Goal: Task Accomplishment & Management: Manage account settings

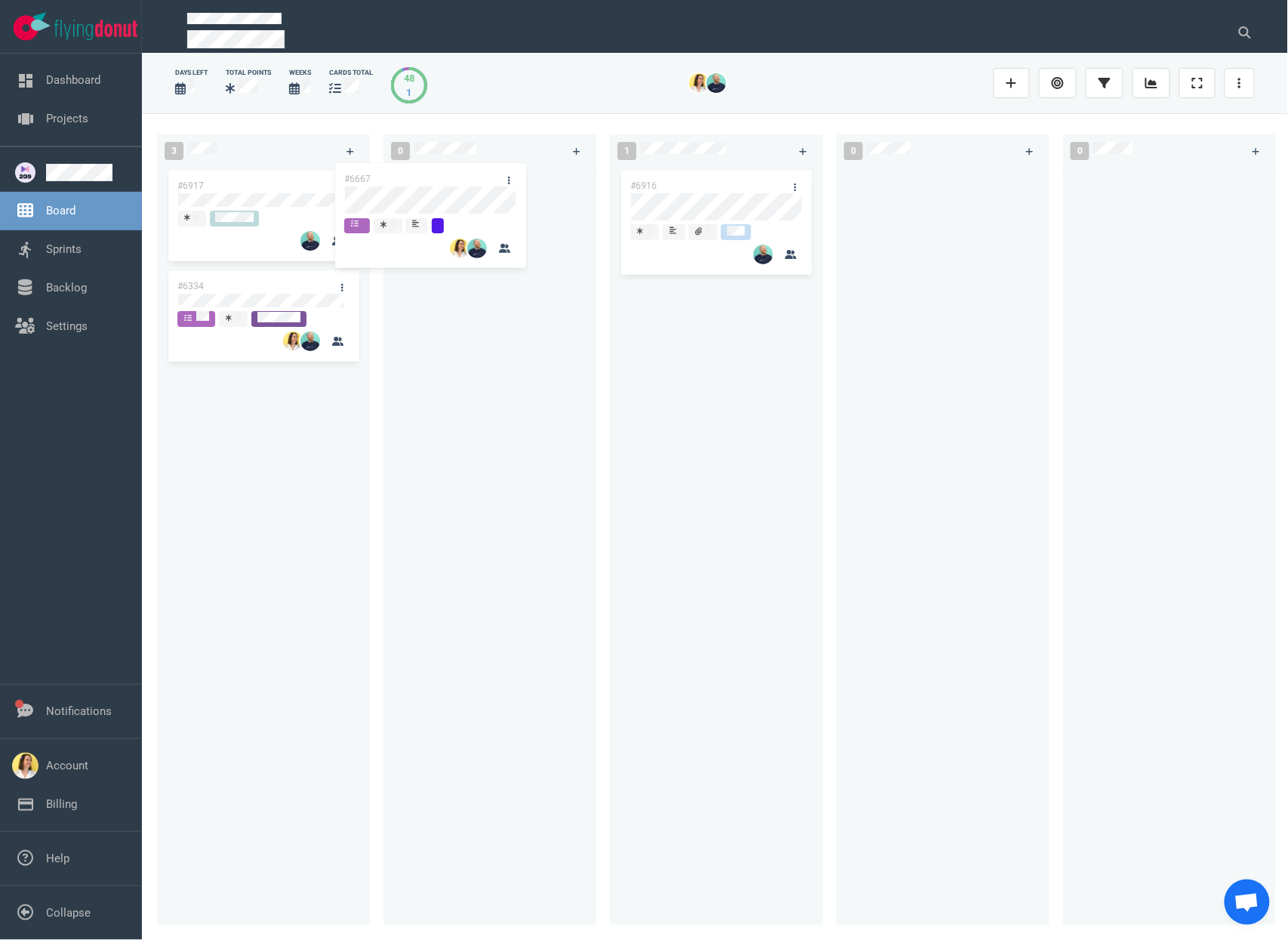
click at [500, 213] on div "3 #6667 #6917 #6334 #6667 0 1 #6916 0 0 48 #6873 #6716 #6634 #6808 #6763" at bounding box center [716, 526] width 1147 height 826
click at [457, 191] on div "#6667" at bounding box center [476, 186] width 161 height 32
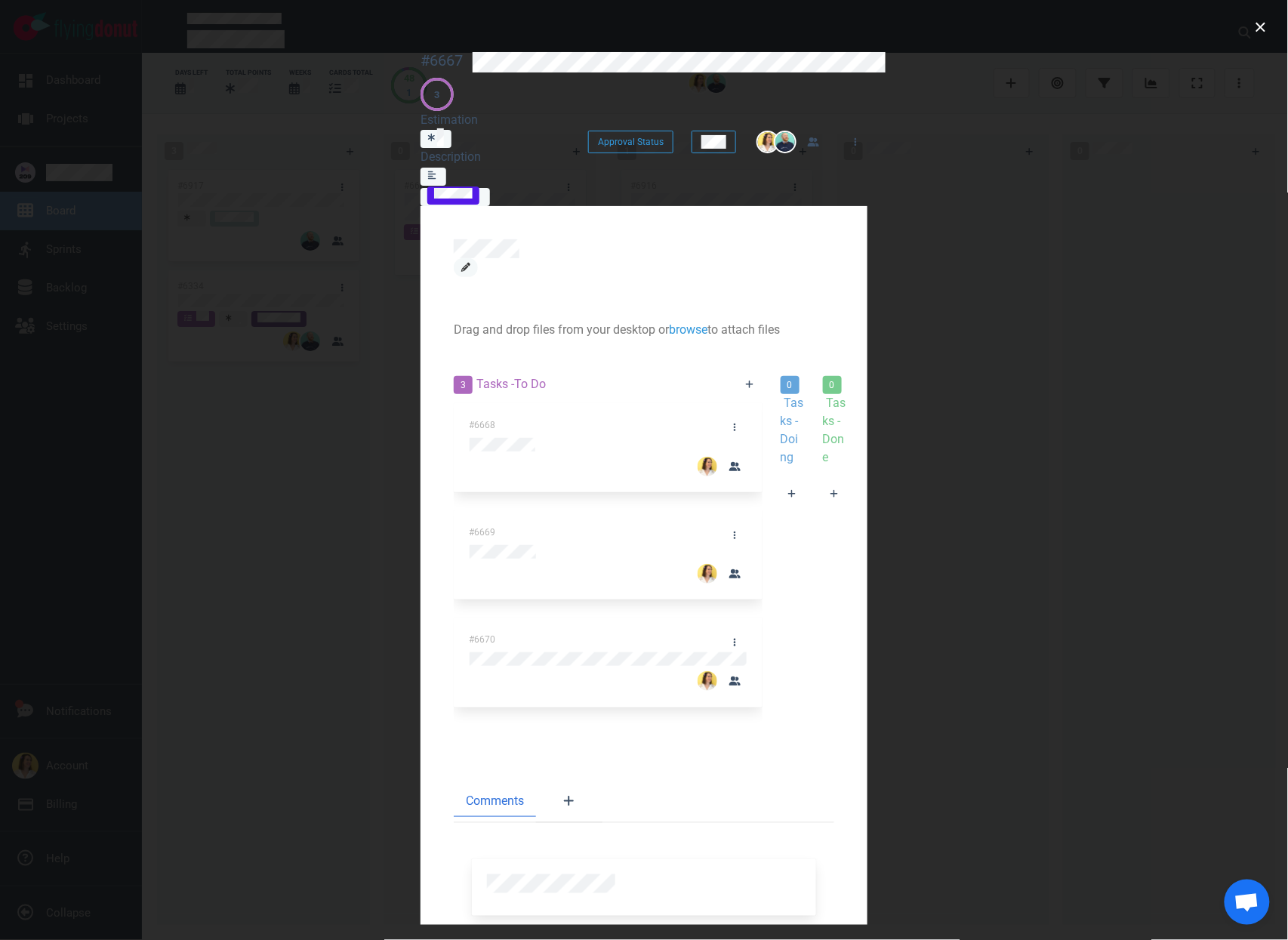
click at [461, 263] on icon at bounding box center [466, 267] width 9 height 9
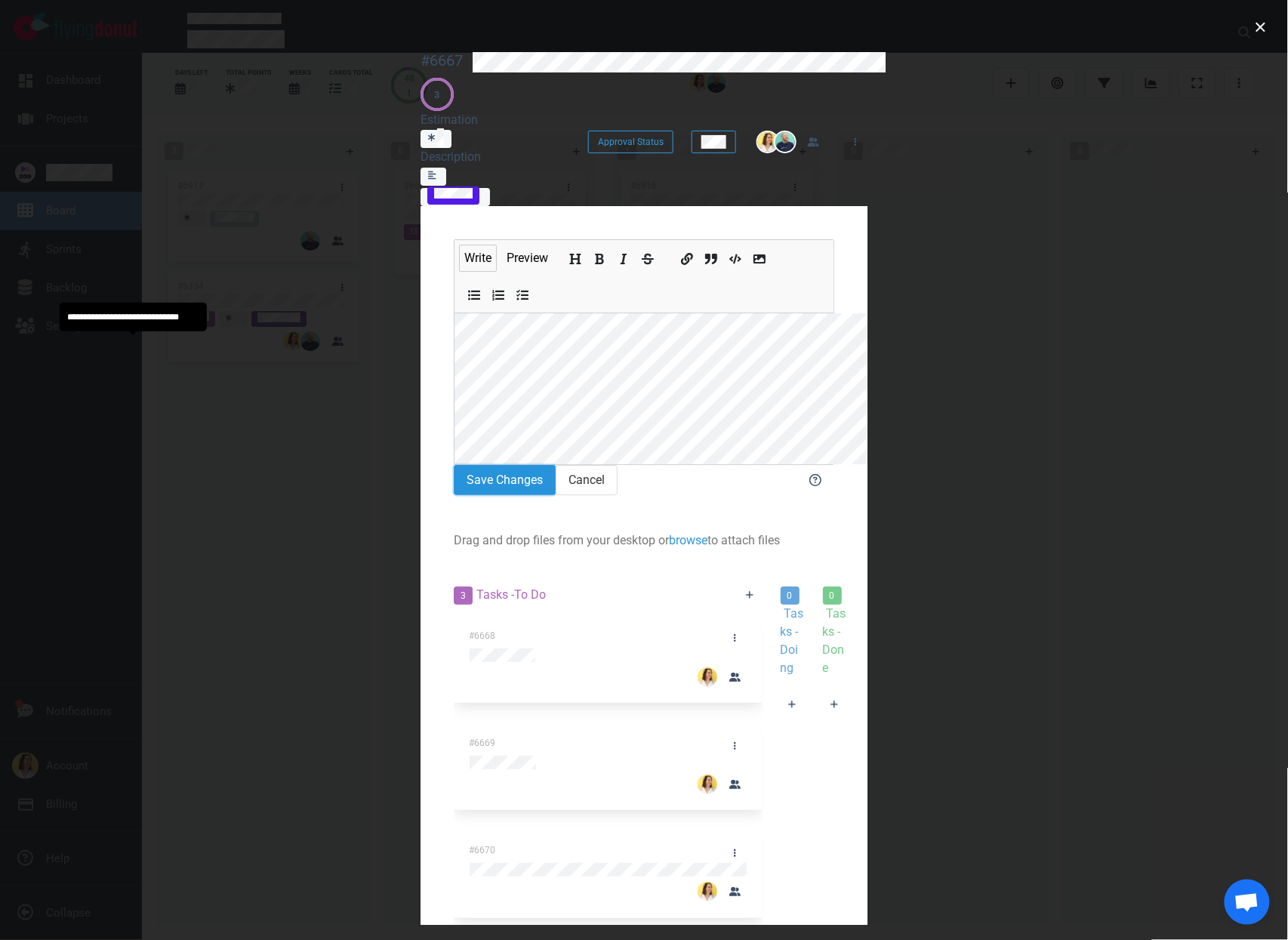
click at [454, 465] on button "Save Changes" at bounding box center [505, 480] width 102 height 30
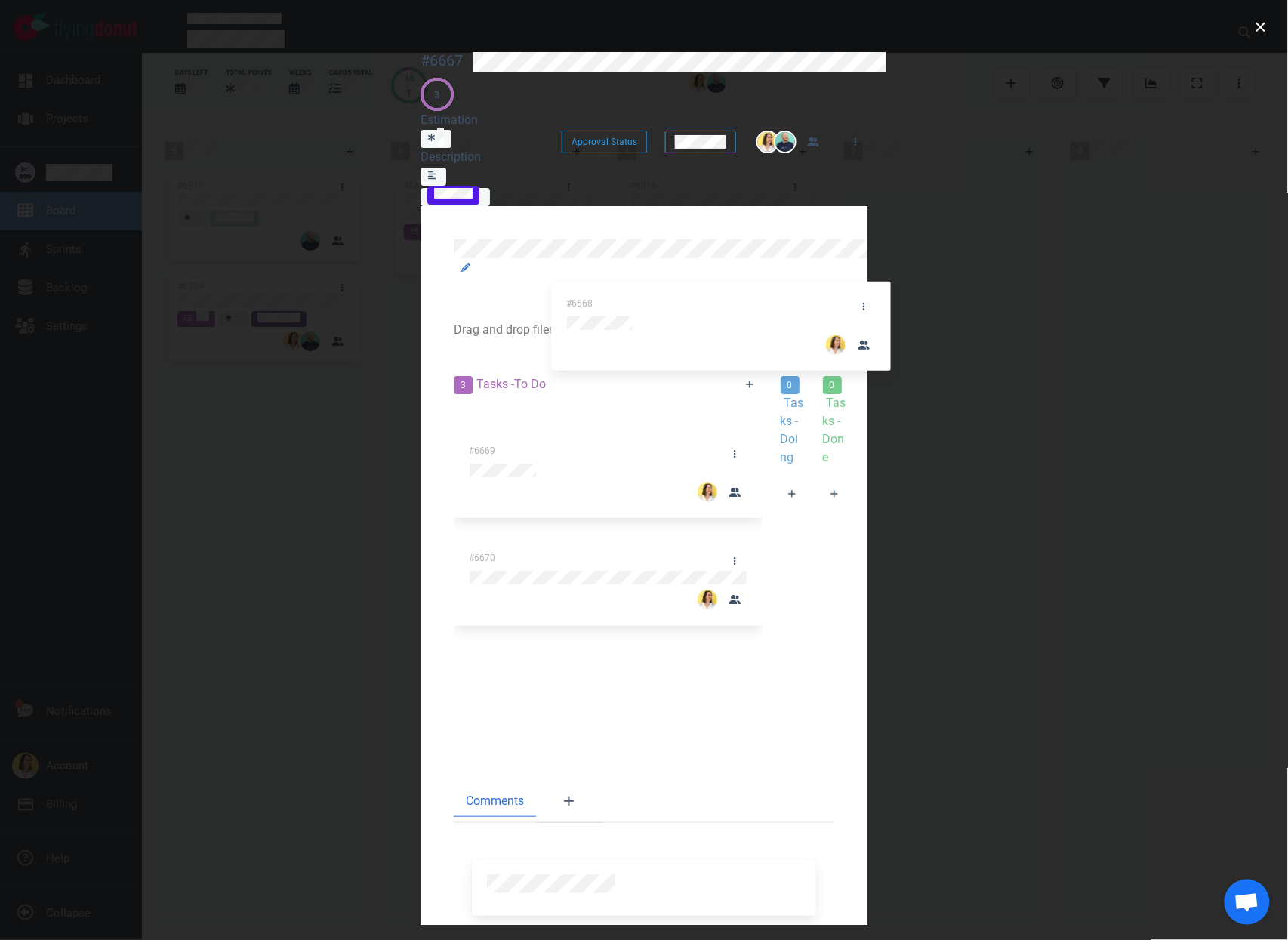
drag, startPoint x: 245, startPoint y: 318, endPoint x: 707, endPoint y: 312, distance: 462.0
click at [707, 366] on div "3 Tasks - To Do #6668 #6669 #6670 #6668 0 Tasks - Doing 0 Tasks - Done" at bounding box center [644, 559] width 399 height 387
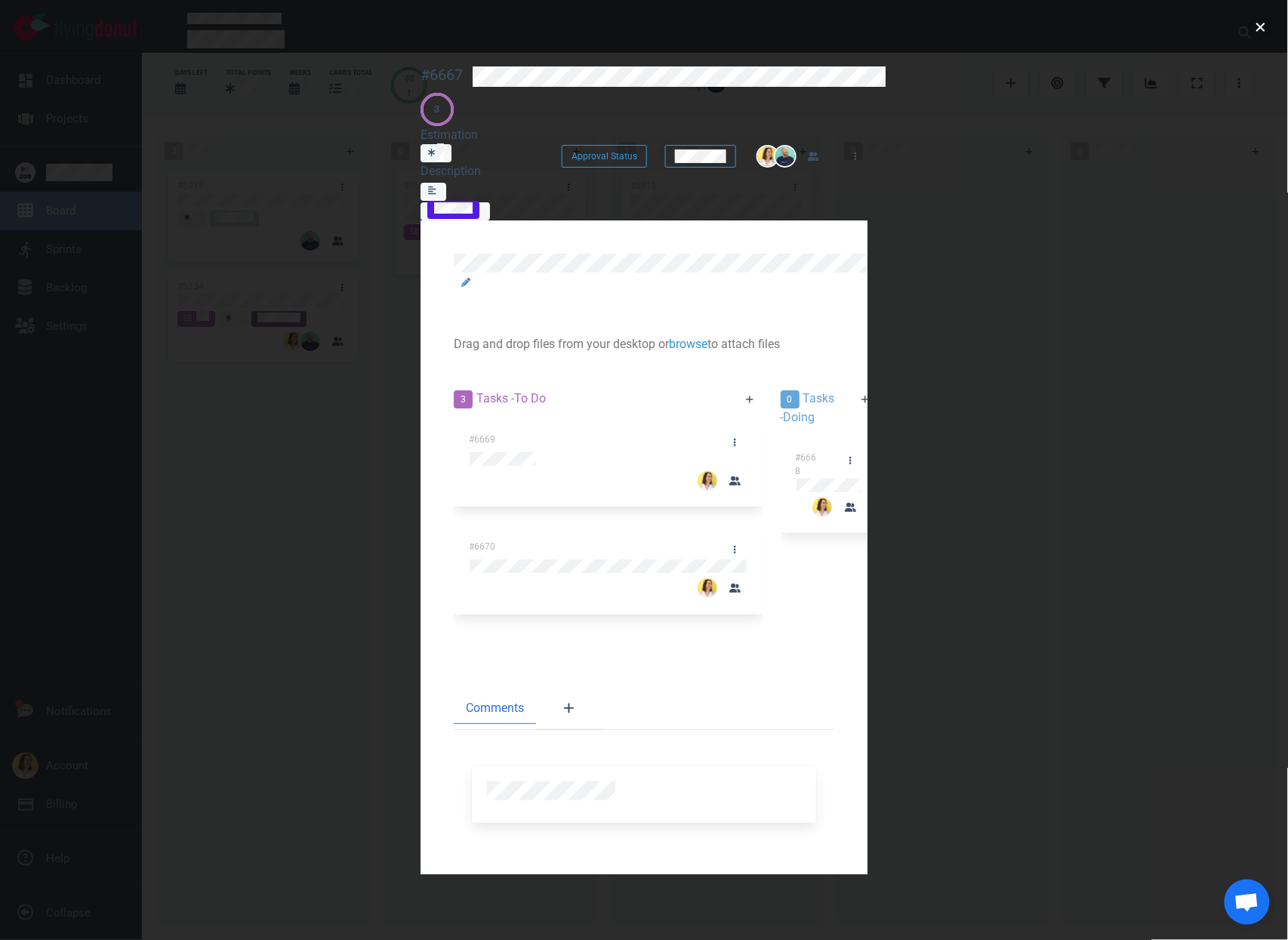
click at [1264, 36] on button "close" at bounding box center [1261, 27] width 24 height 24
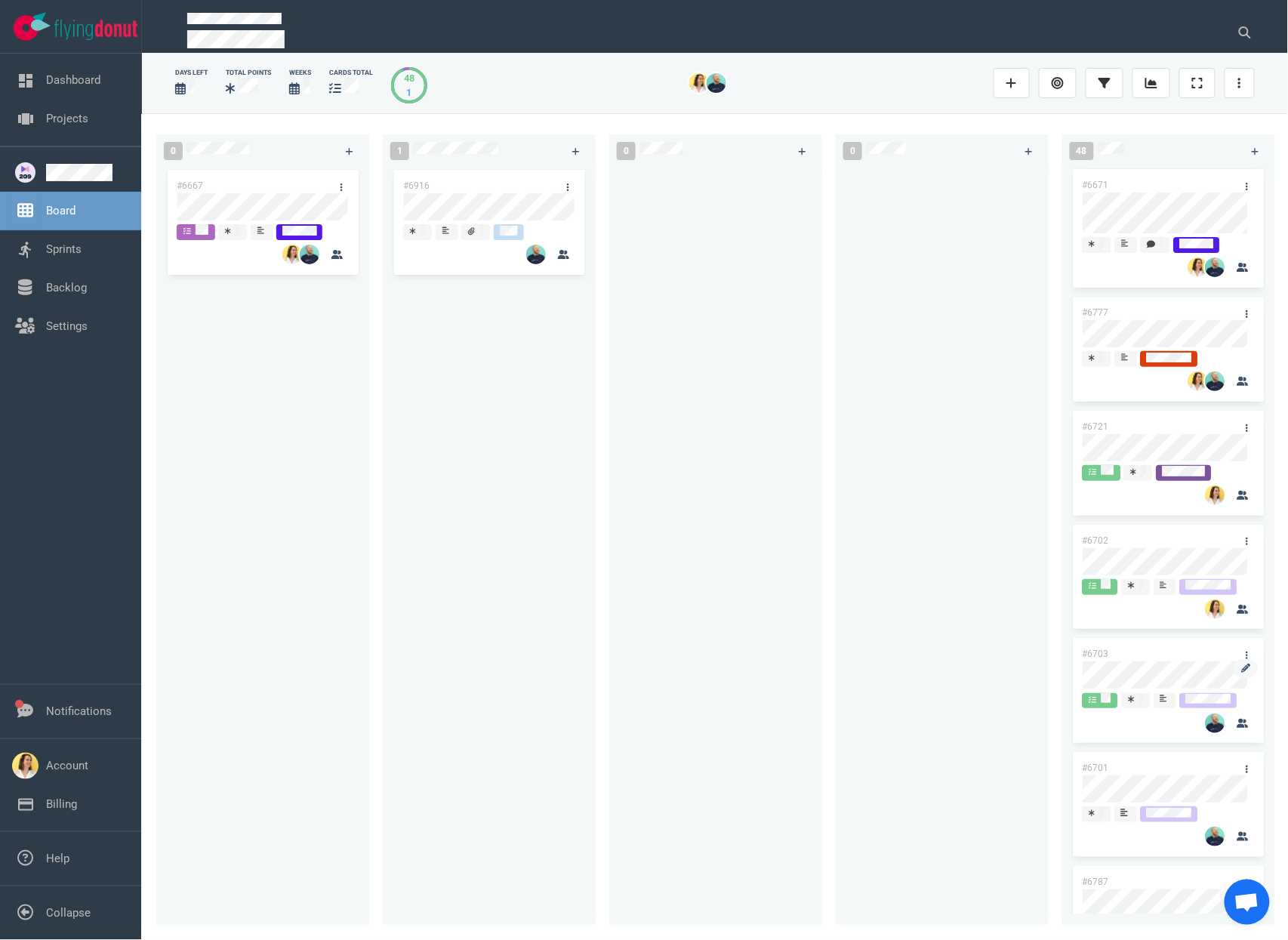
scroll to position [3882, 0]
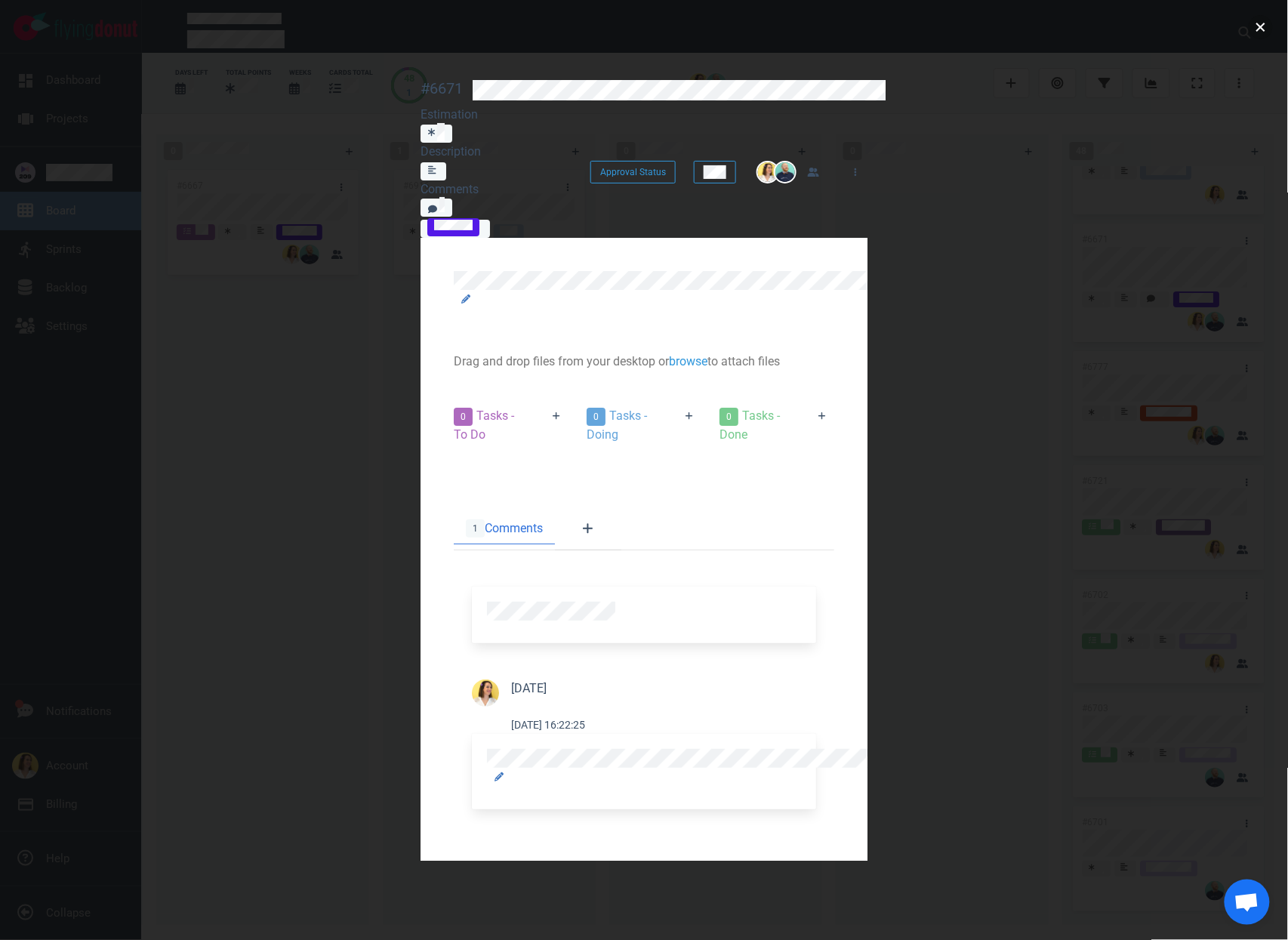
click at [1258, 27] on button "close" at bounding box center [1261, 27] width 24 height 24
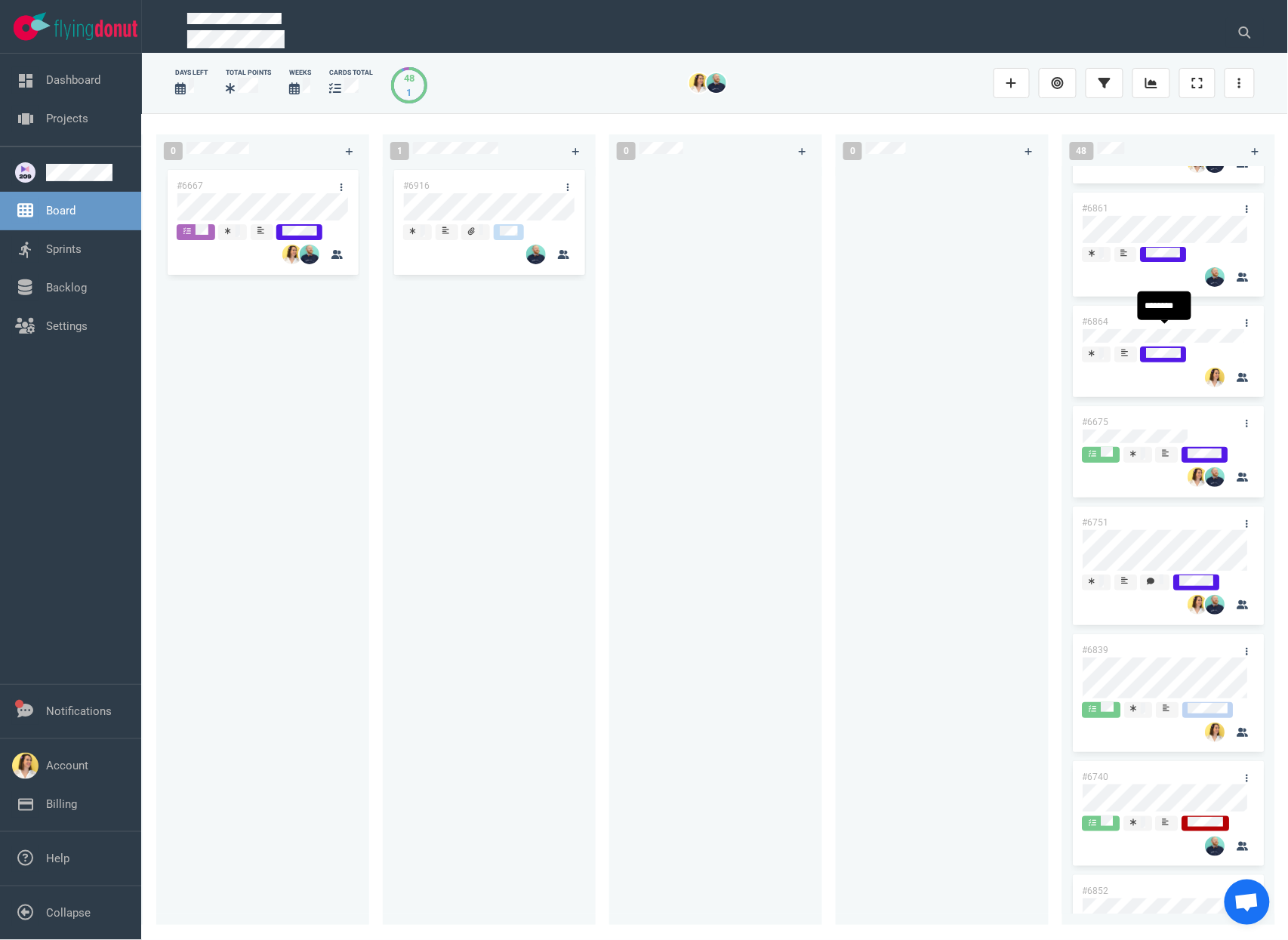
scroll to position [2006, 0]
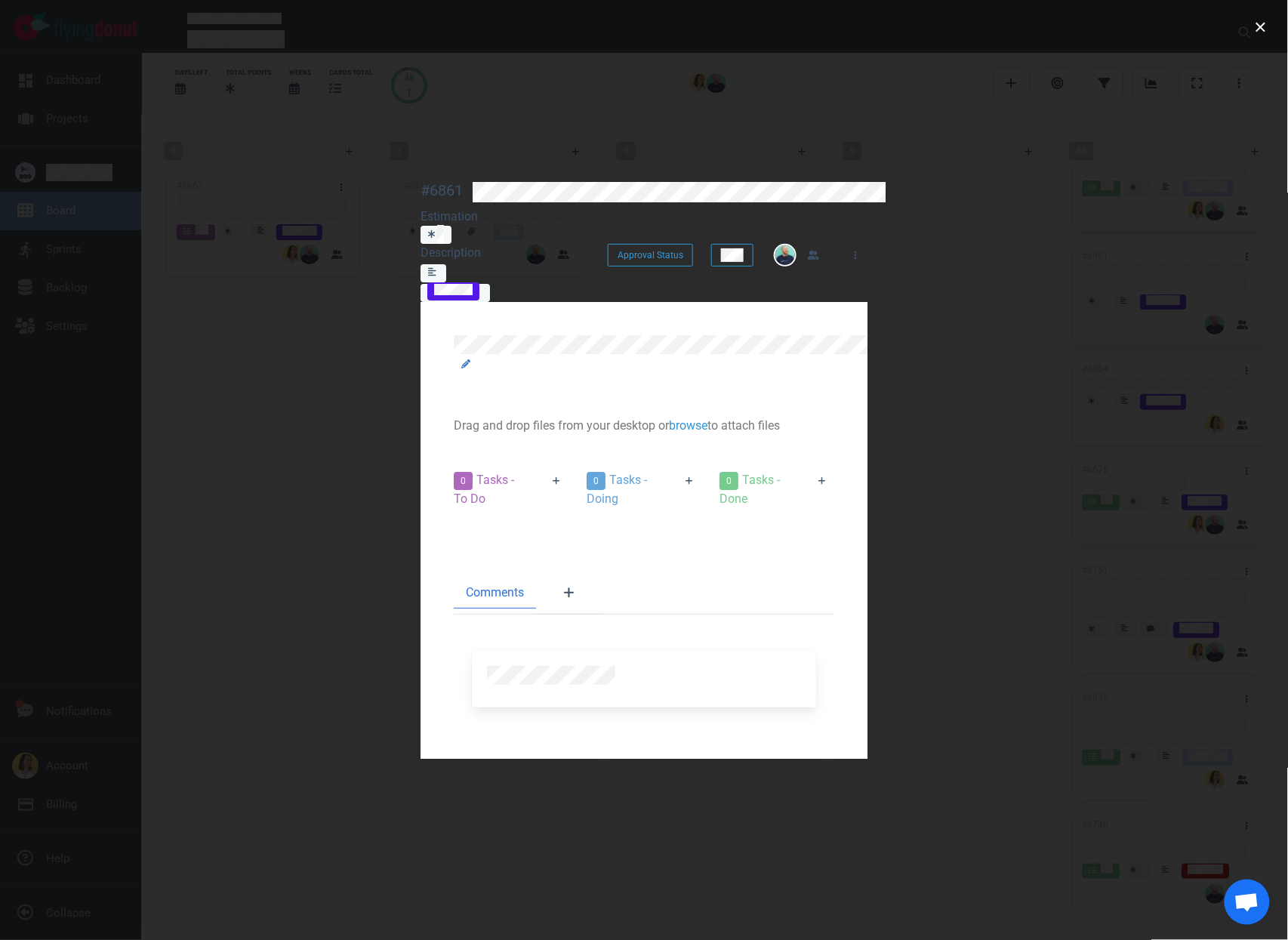
click at [1272, 33] on div at bounding box center [644, 470] width 1288 height 940
click at [1270, 34] on button "close" at bounding box center [1261, 27] width 24 height 24
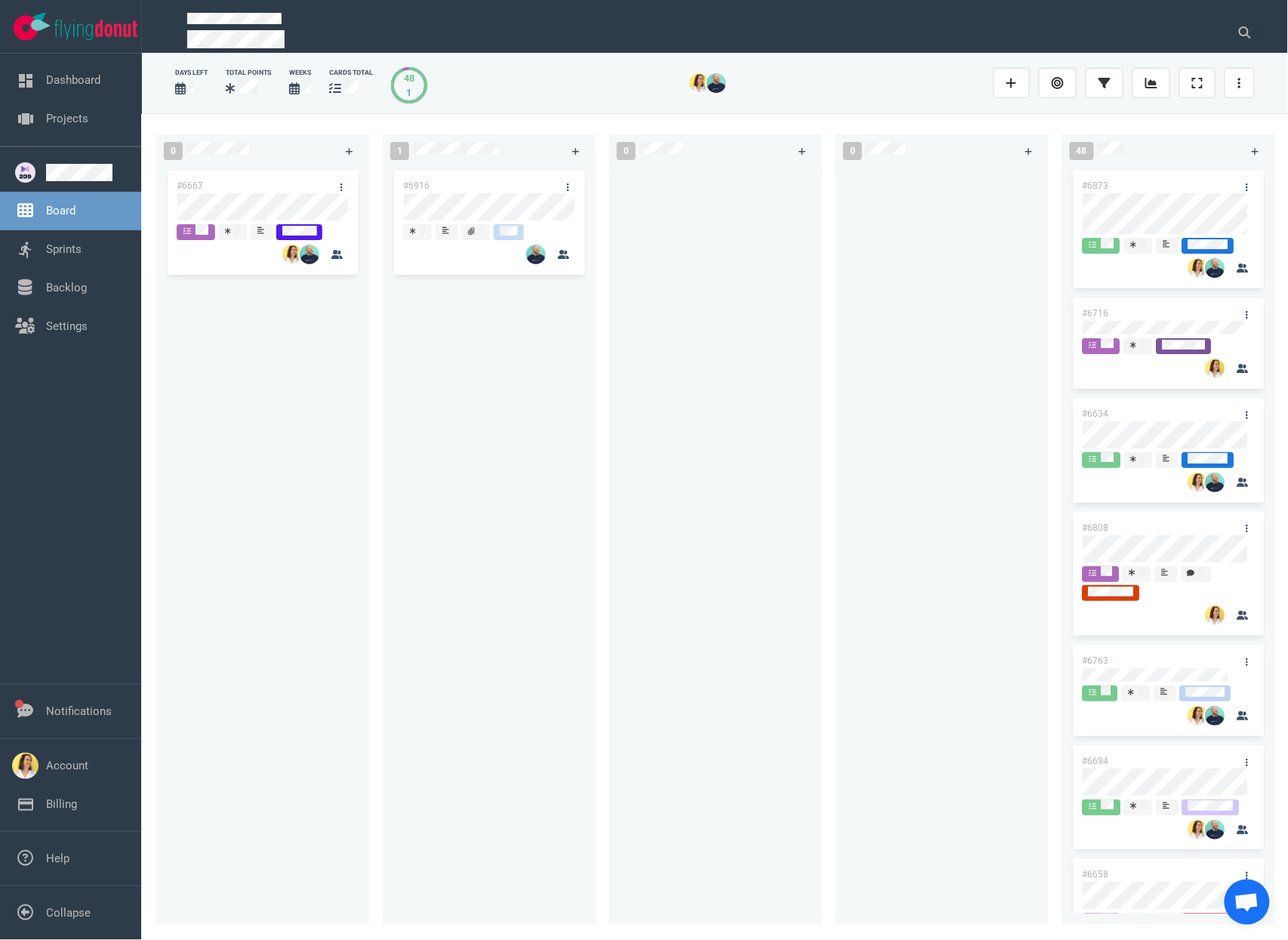
click at [1006, 346] on div at bounding box center [942, 537] width 195 height 741
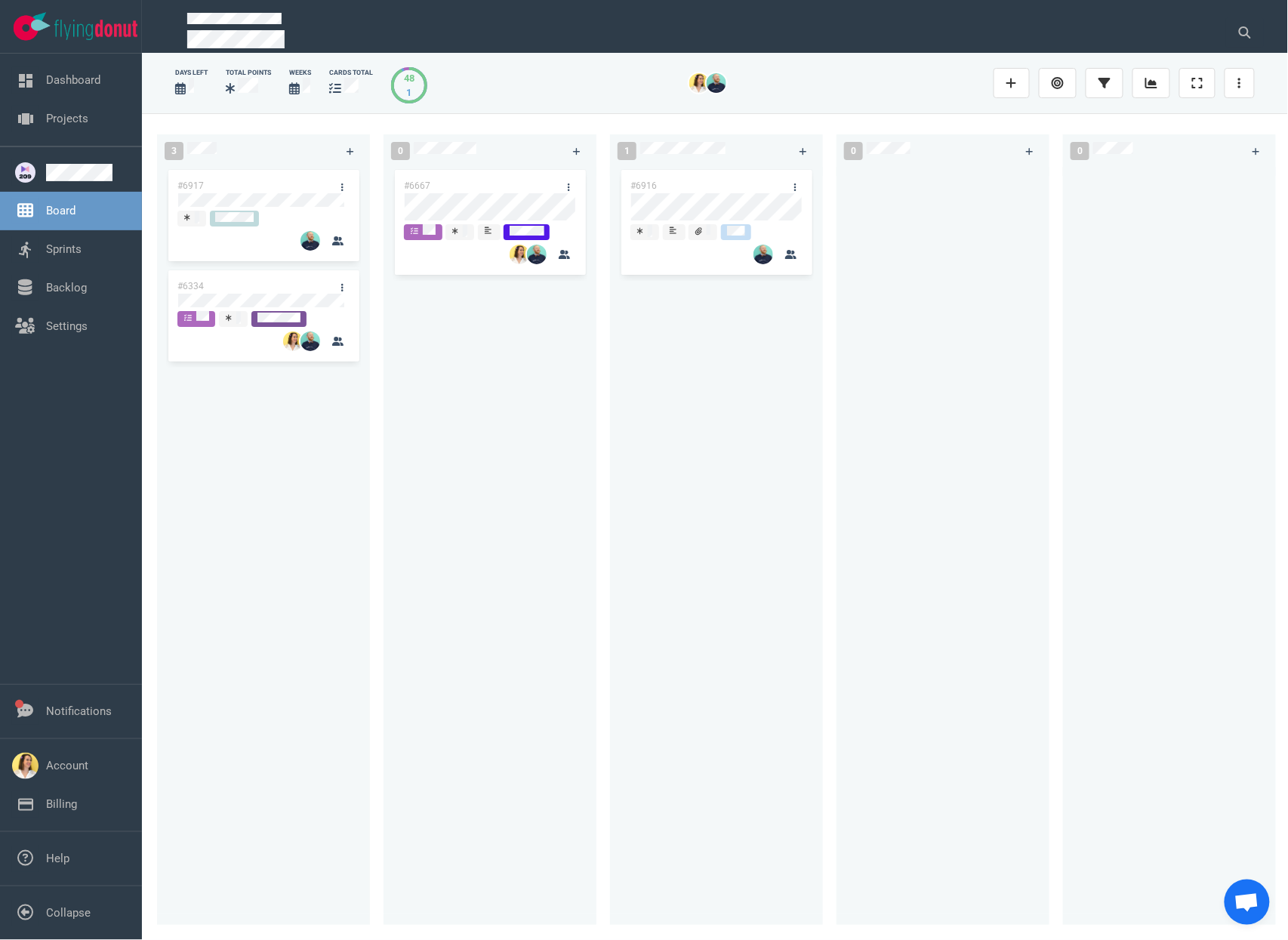
click at [488, 405] on div "#6667" at bounding box center [490, 537] width 195 height 741
click at [379, 416] on div "3 #6917 #6334" at bounding box center [270, 526] width 226 height 802
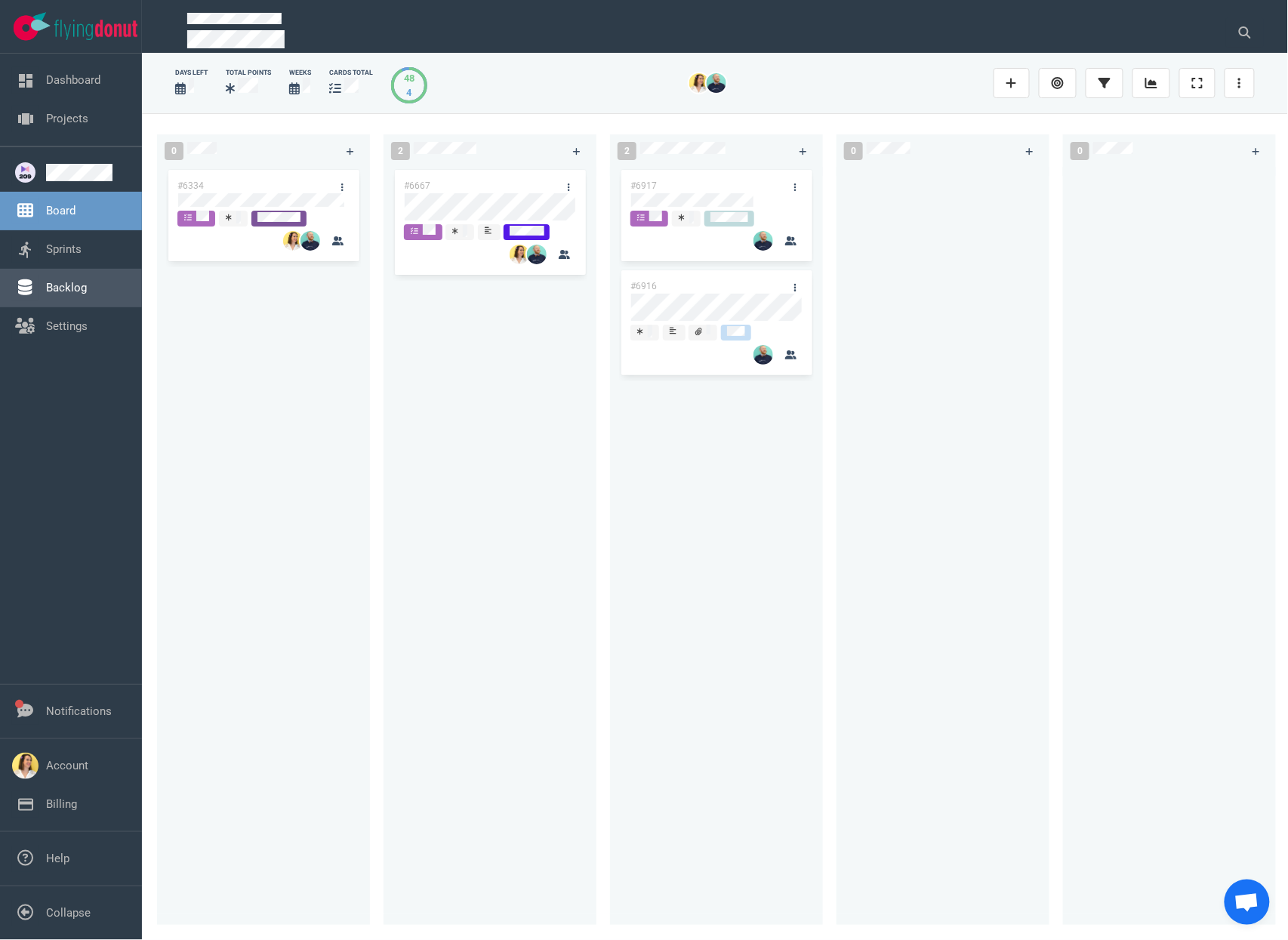
click at [57, 294] on link "Backlog" at bounding box center [66, 287] width 41 height 14
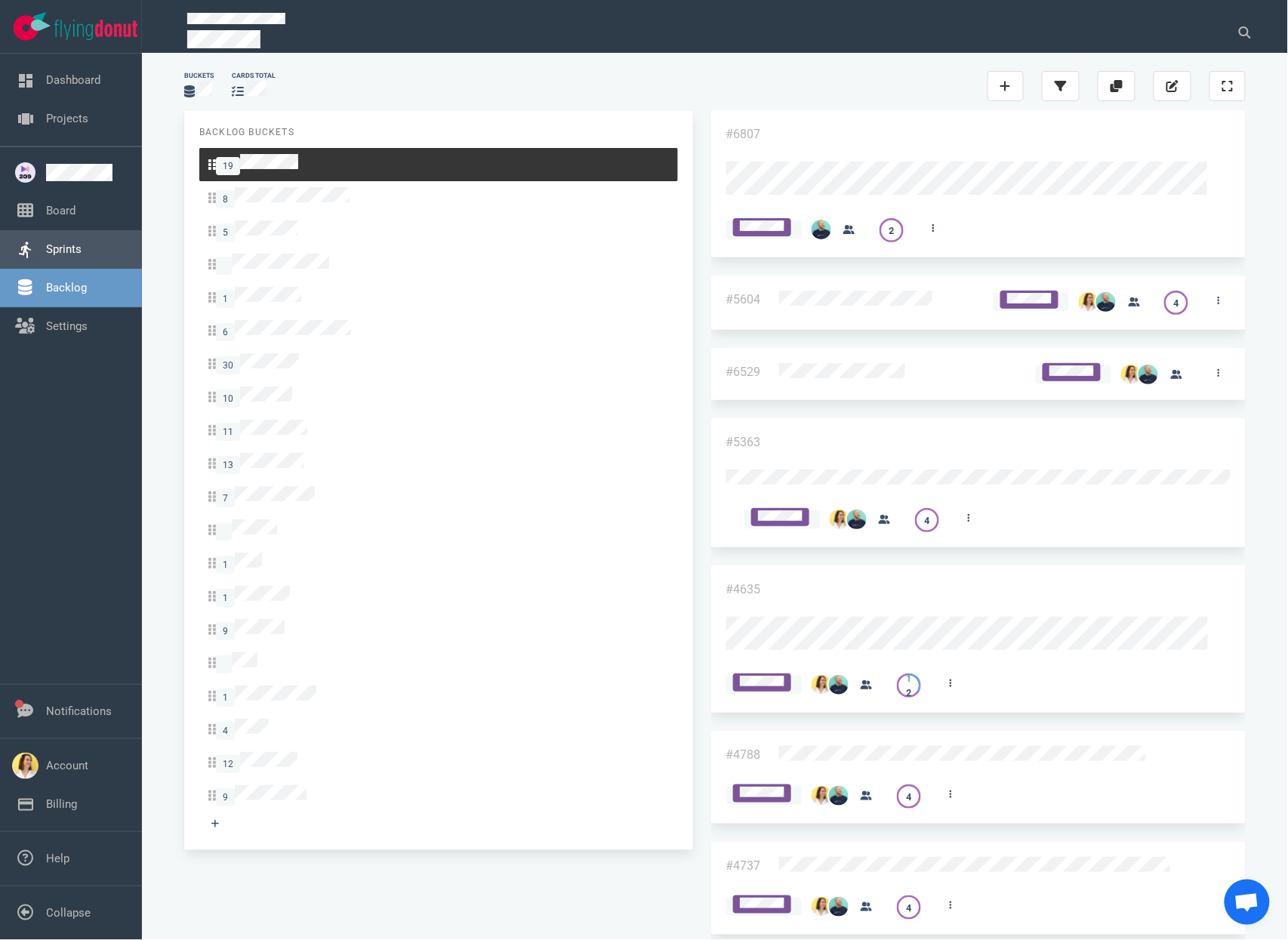
click at [47, 243] on link "Sprints" at bounding box center [63, 249] width 35 height 14
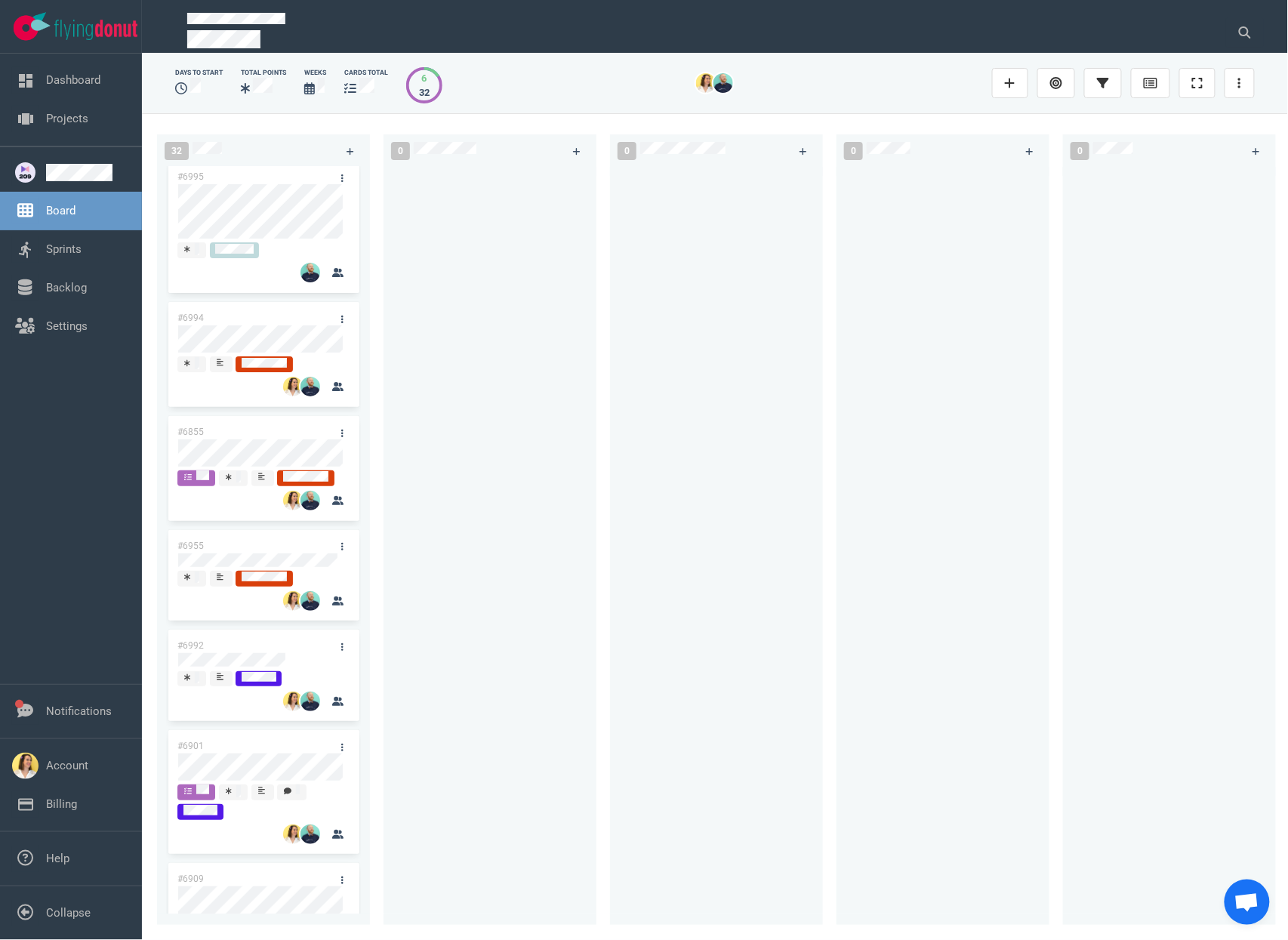
scroll to position [12, 0]
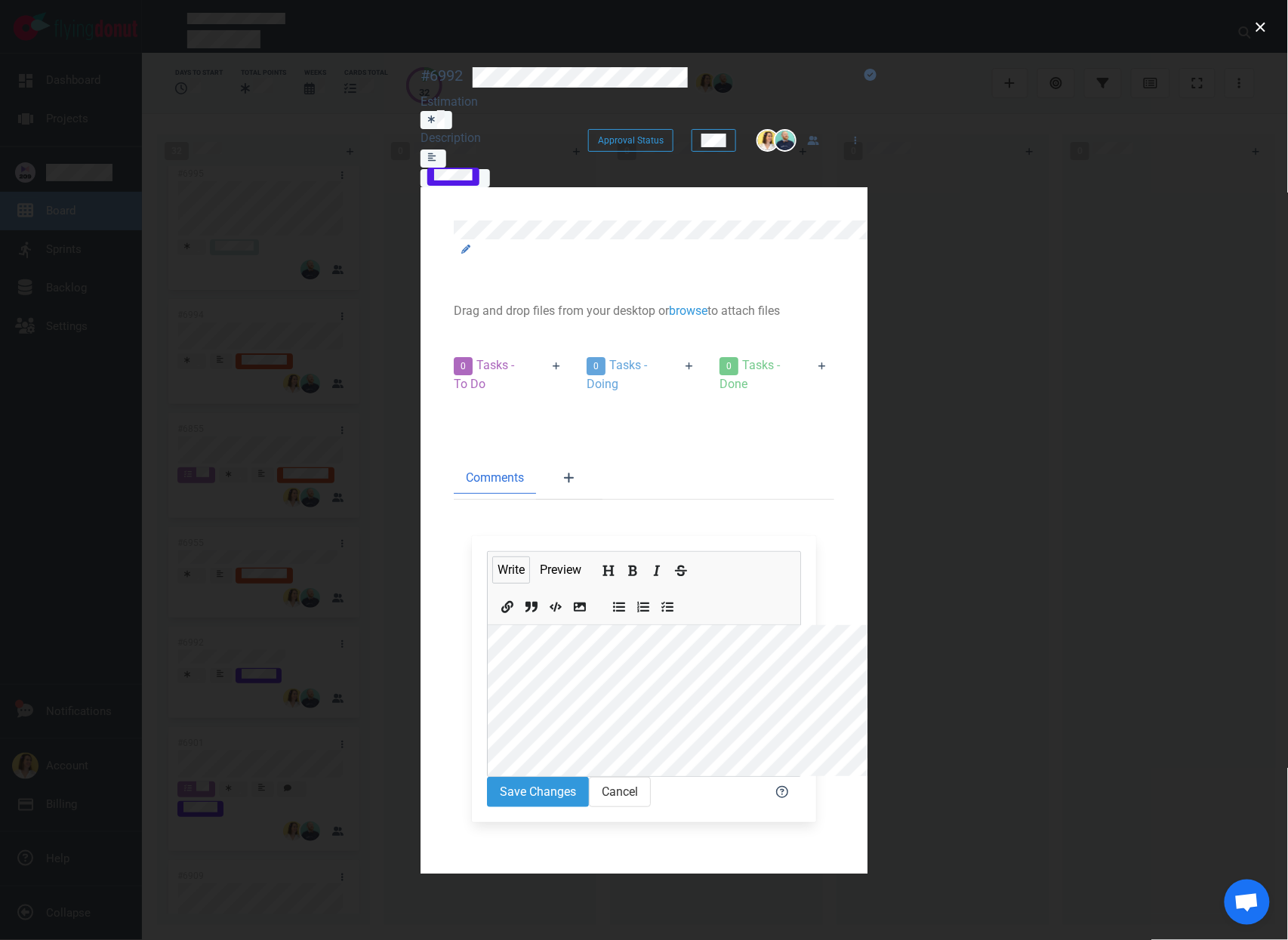
scroll to position [18, 0]
click at [487, 777] on button "Save Changes" at bounding box center [538, 791] width 102 height 30
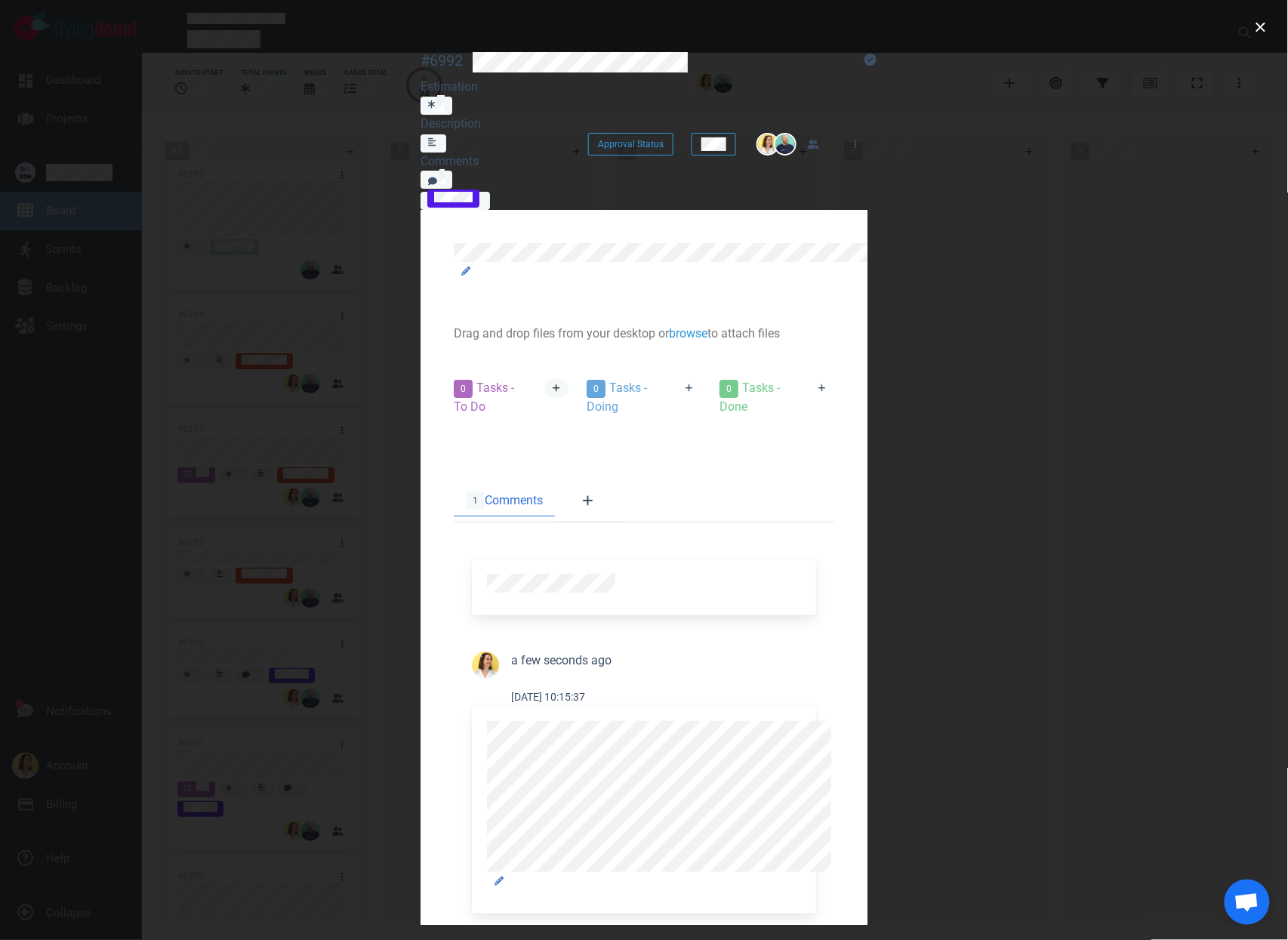
click at [544, 379] on link at bounding box center [556, 388] width 24 height 19
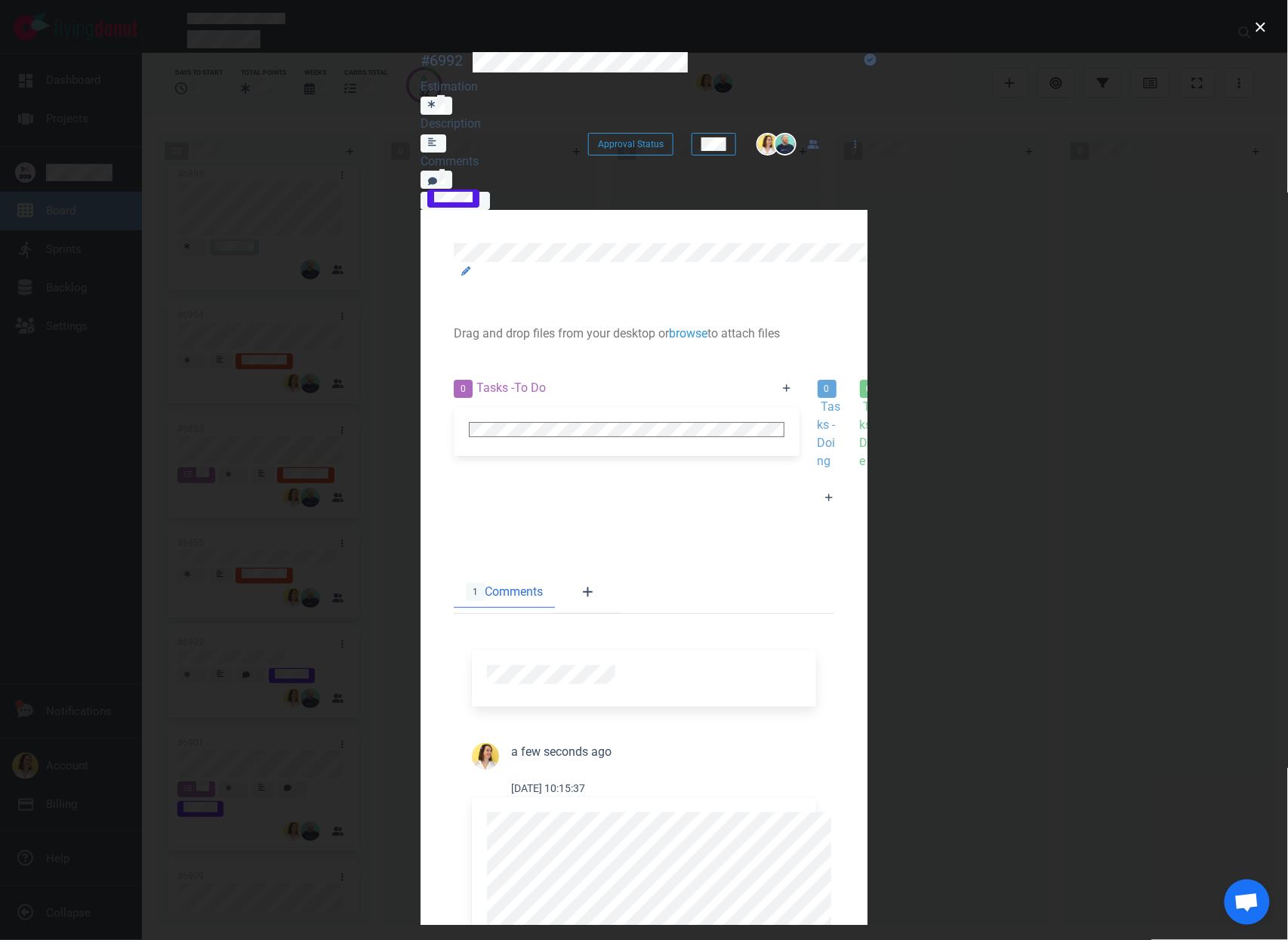
click at [818, 516] on div at bounding box center [830, 516] width 24 height 0
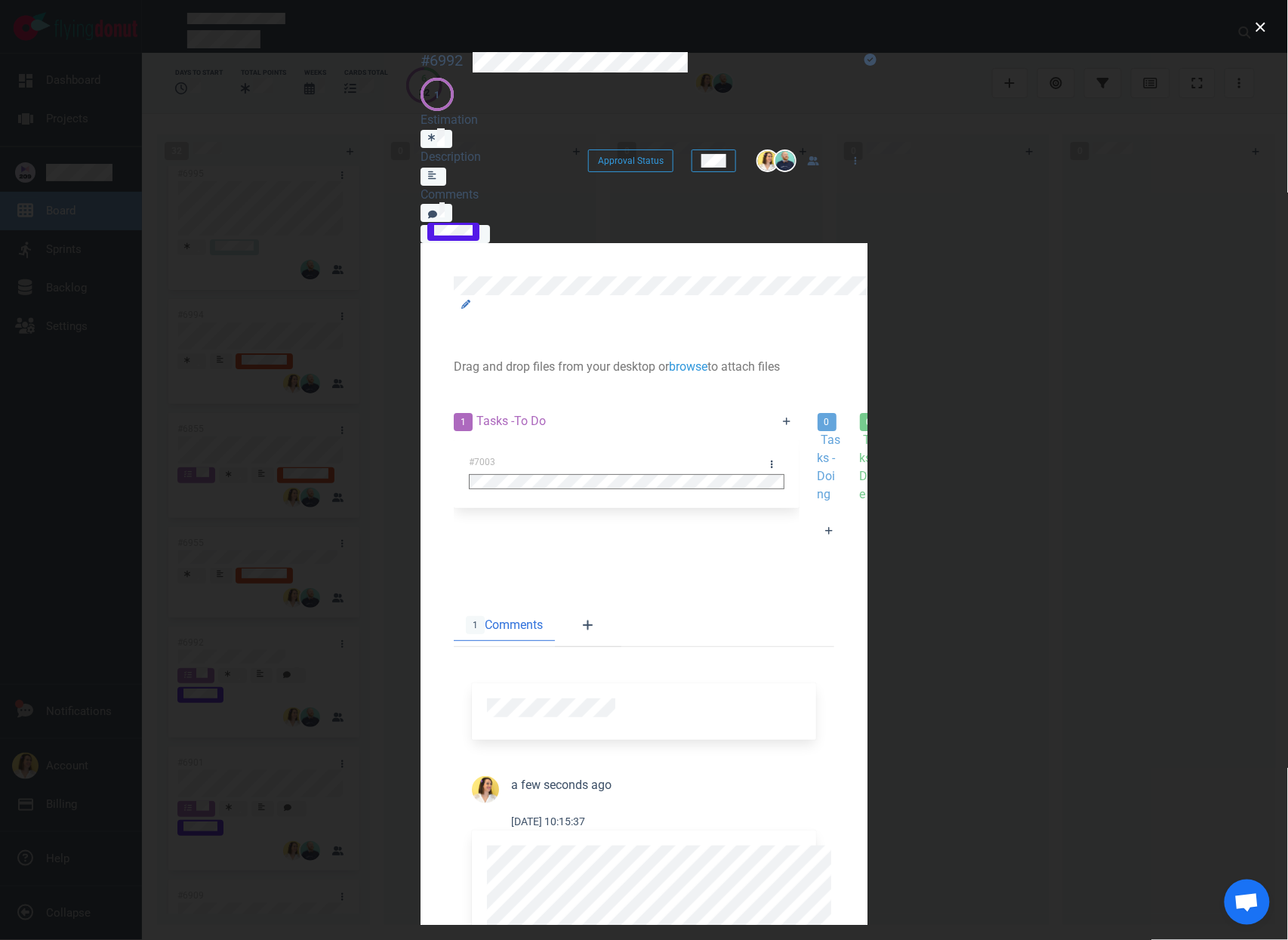
click at [490, 830] on div at bounding box center [644, 934] width 344 height 207
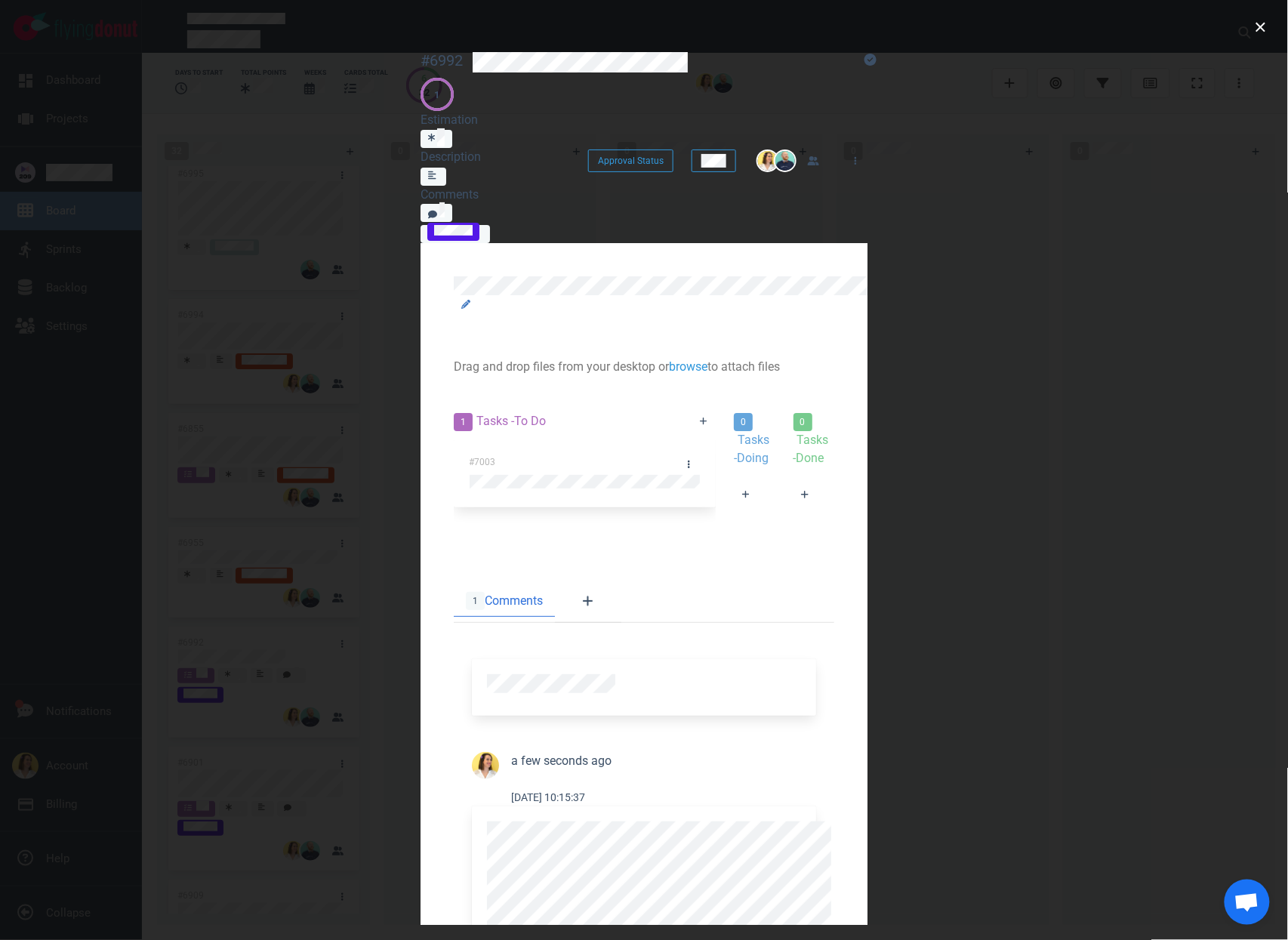
drag, startPoint x: 482, startPoint y: 725, endPoint x: 474, endPoint y: 724, distance: 8.1
click at [700, 417] on icon at bounding box center [704, 421] width 8 height 9
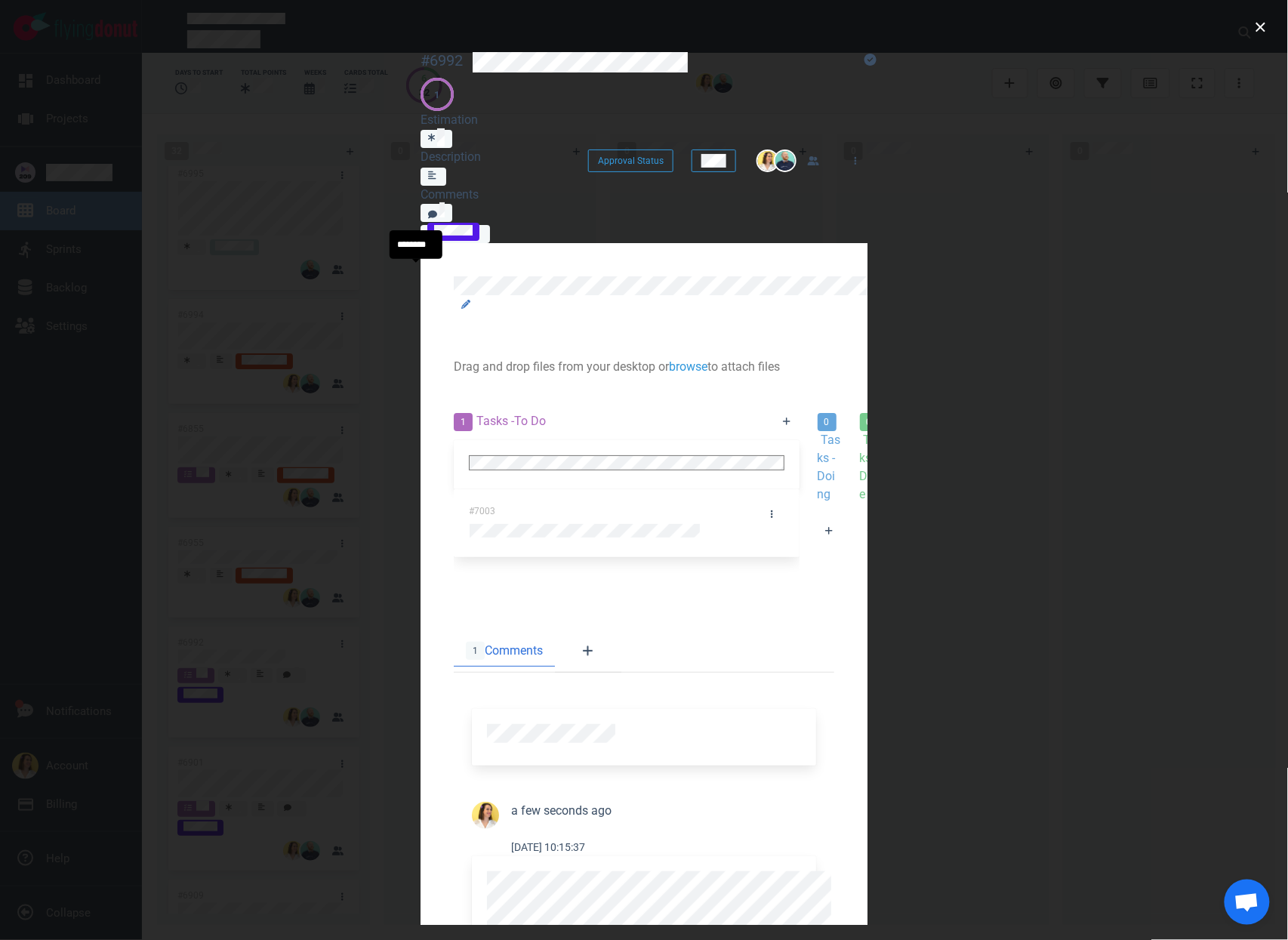
click at [818, 550] on div at bounding box center [830, 550] width 24 height 0
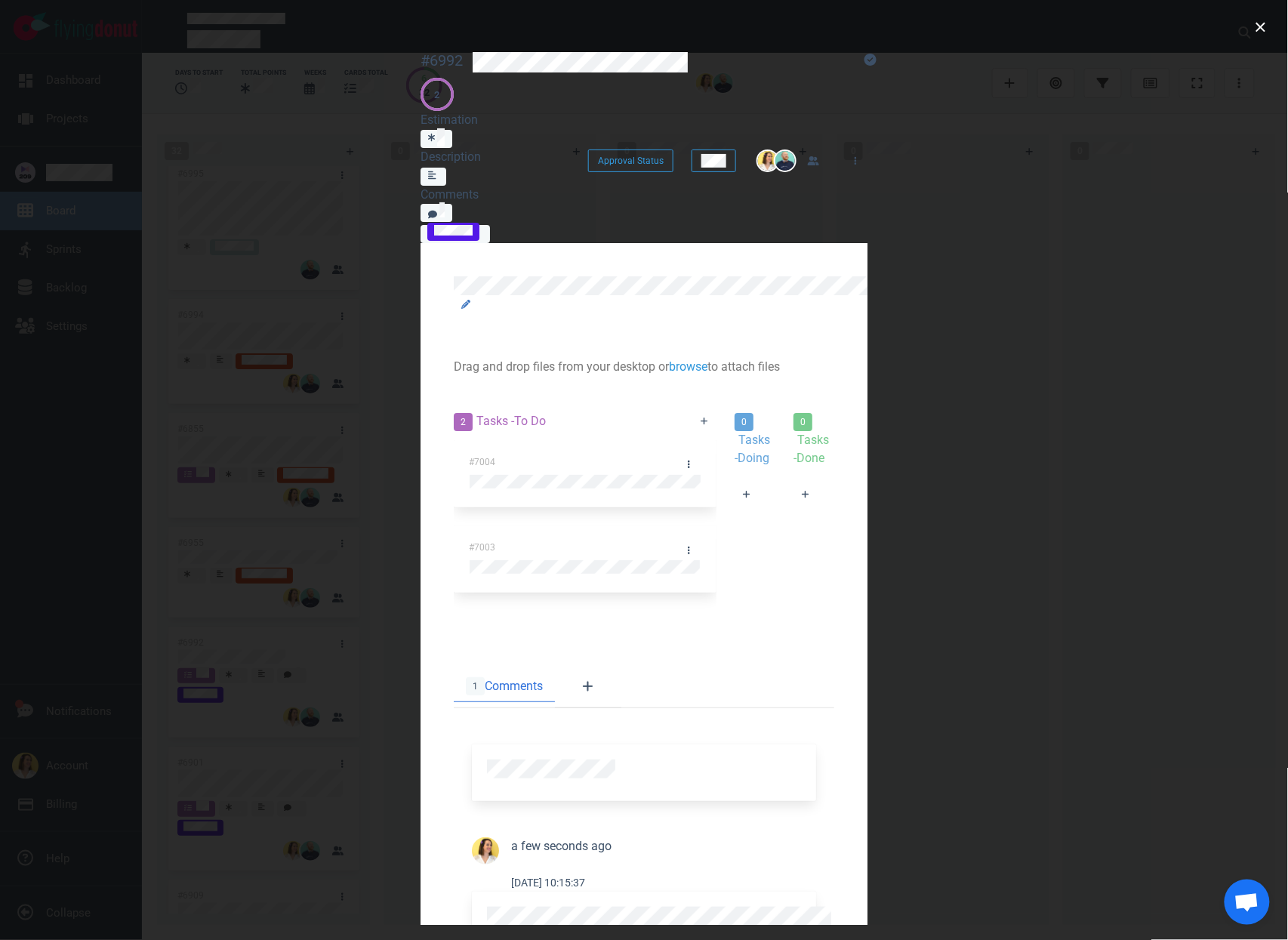
click at [693, 412] on link at bounding box center [705, 421] width 24 height 19
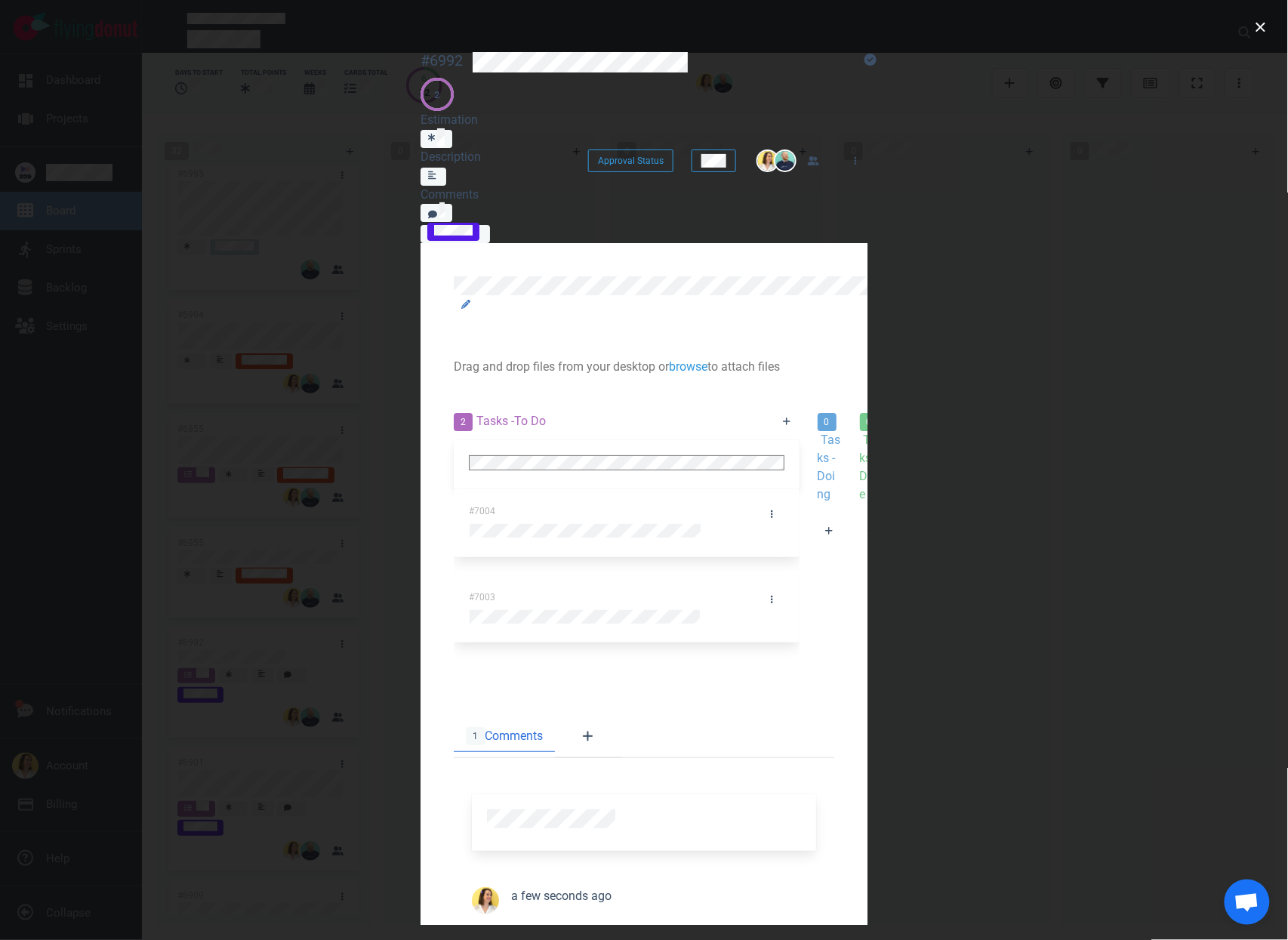
click at [818, 550] on div at bounding box center [830, 550] width 24 height 0
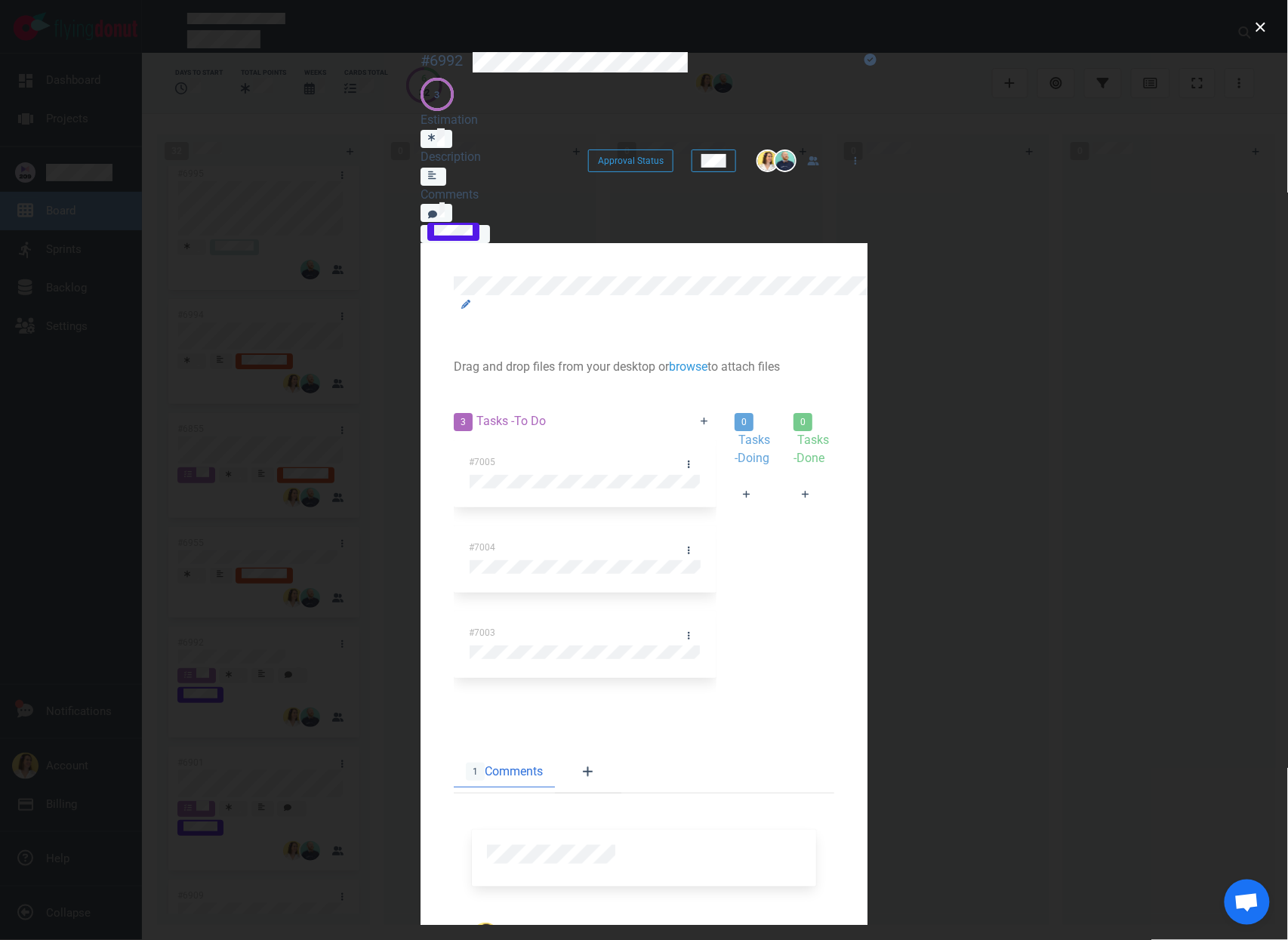
click at [693, 412] on link at bounding box center [705, 421] width 24 height 19
click at [818, 550] on div at bounding box center [830, 550] width 24 height 0
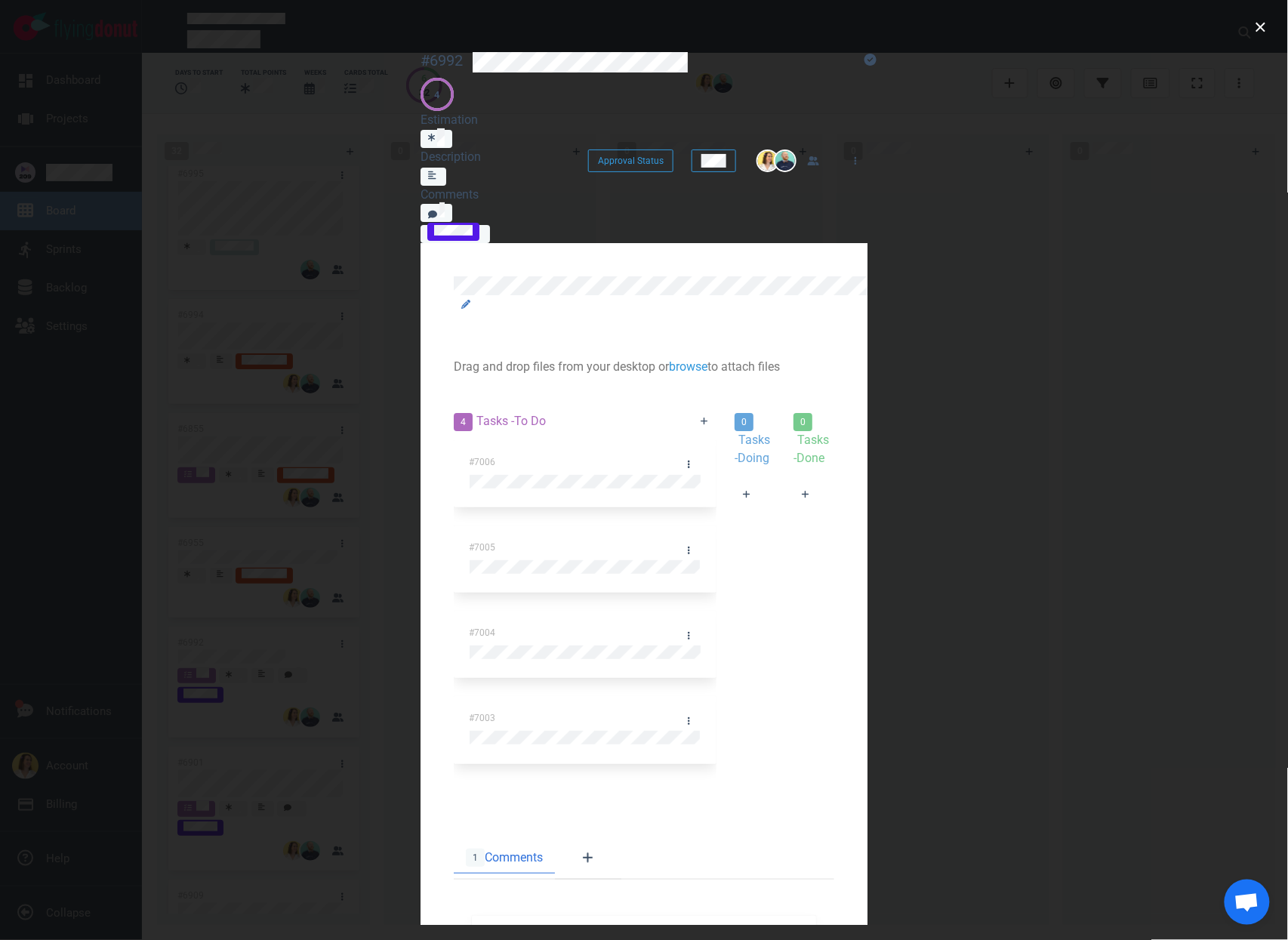
click at [445, 403] on div "4 Tasks - To Do #7006 #7005 #7004 #7003" at bounding box center [585, 606] width 281 height 407
click at [701, 418] on icon at bounding box center [705, 422] width 7 height 7
click at [761, 550] on div at bounding box center [774, 550] width 28 height 0
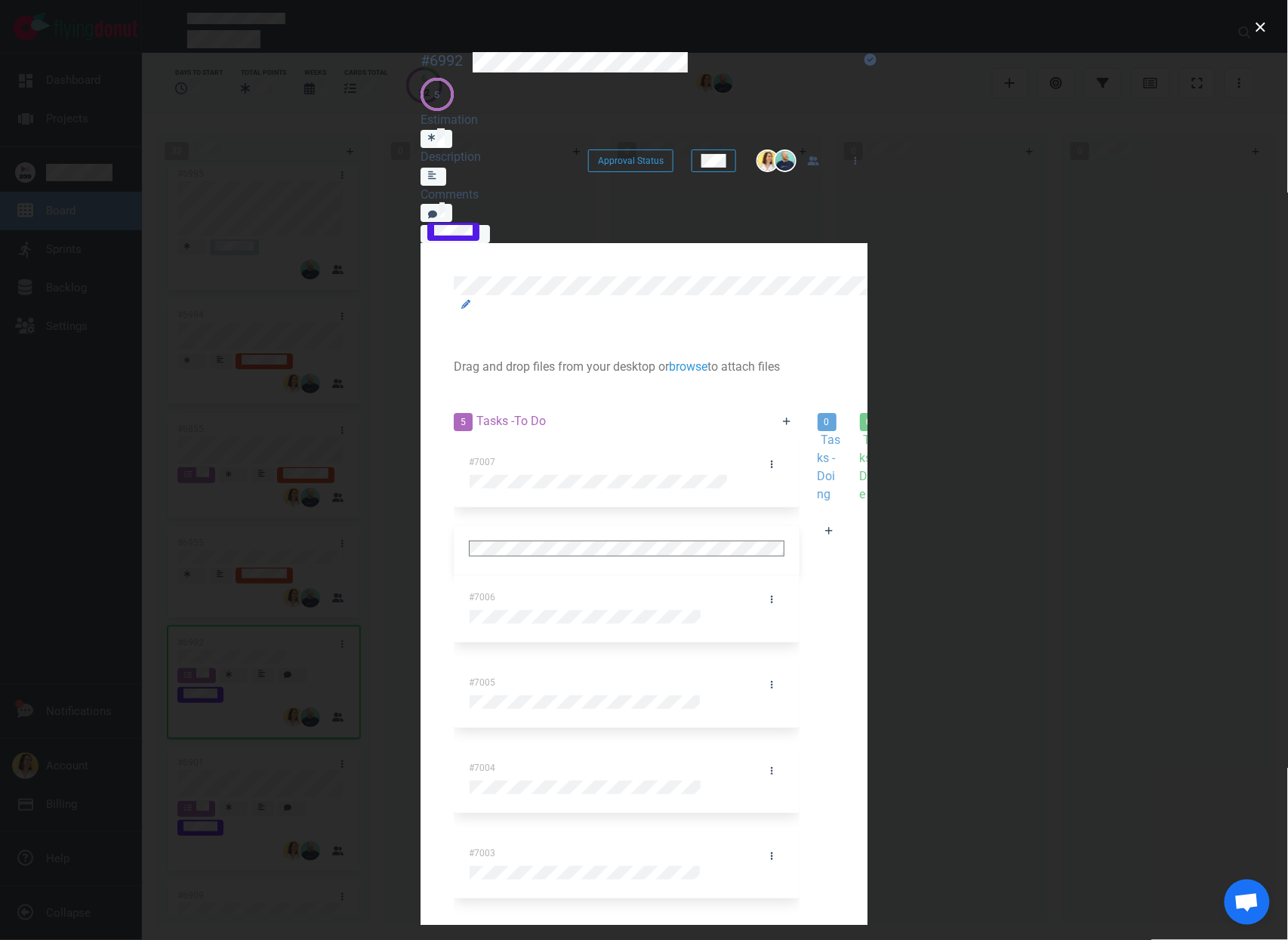
click at [818, 550] on div at bounding box center [830, 550] width 24 height 0
click at [1264, 24] on button "close" at bounding box center [1261, 27] width 24 height 24
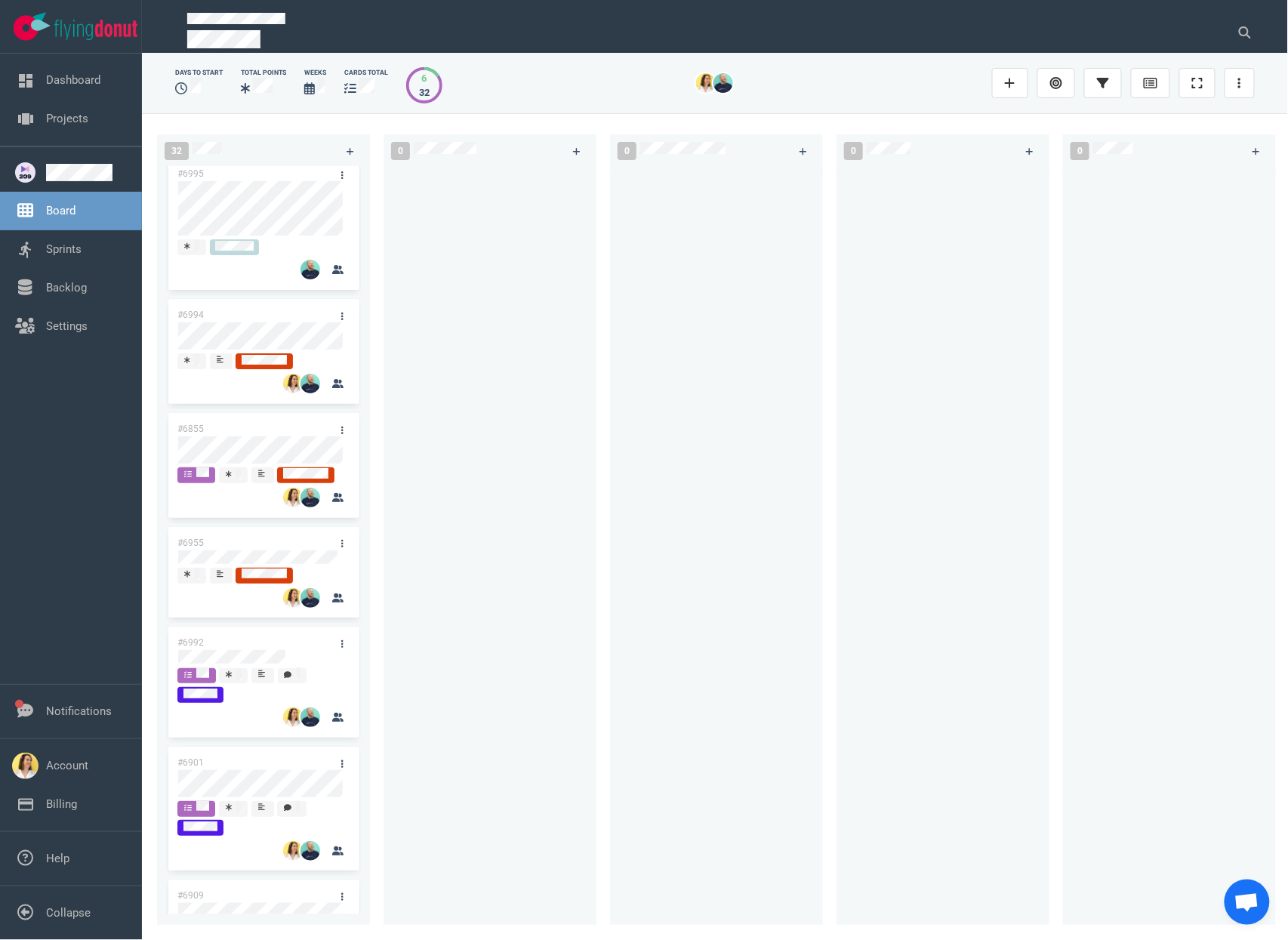
click at [633, 520] on div at bounding box center [716, 537] width 195 height 741
